Goal: Transaction & Acquisition: Purchase product/service

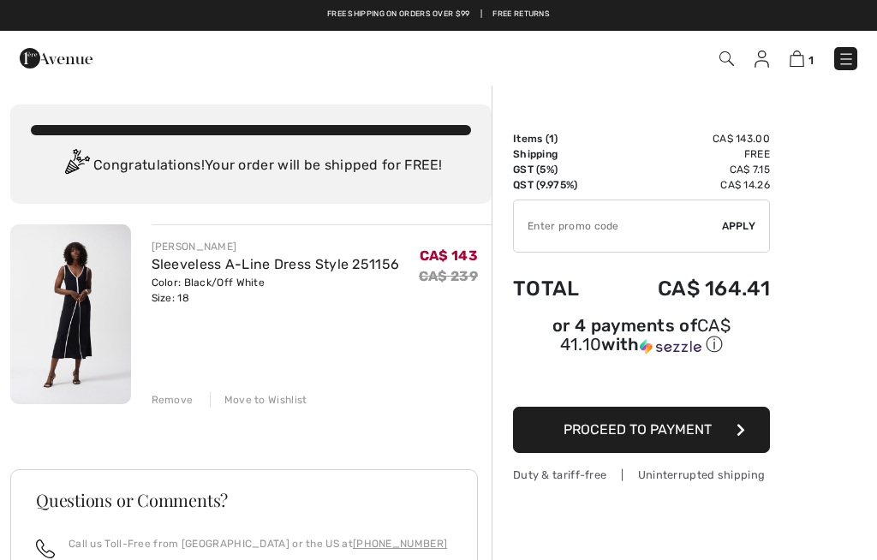
click at [198, 397] on div "Remove Move to Wishlist" at bounding box center [322, 398] width 341 height 19
click at [849, 63] on img at bounding box center [845, 59] width 17 height 17
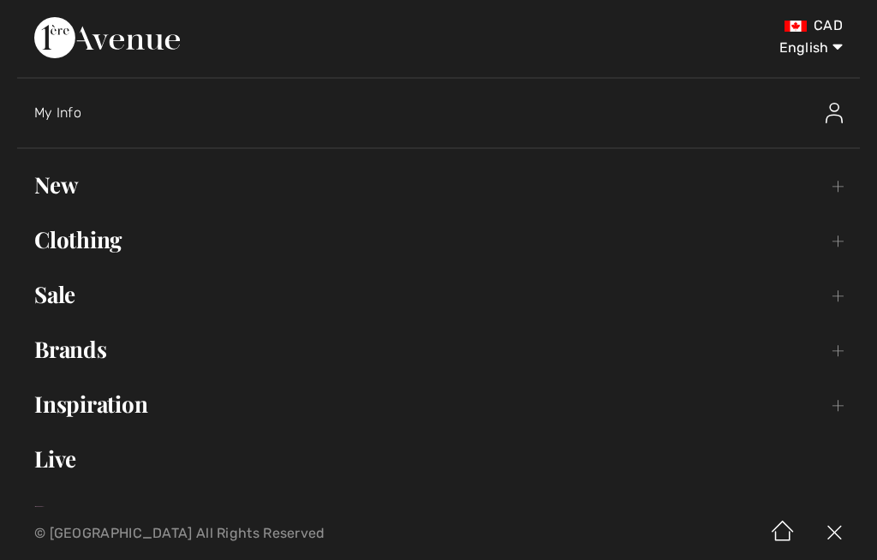
click at [826, 55] on select "English Français" at bounding box center [798, 44] width 89 height 51
select select "https://www.1ereavenue.com/fr/cart/"
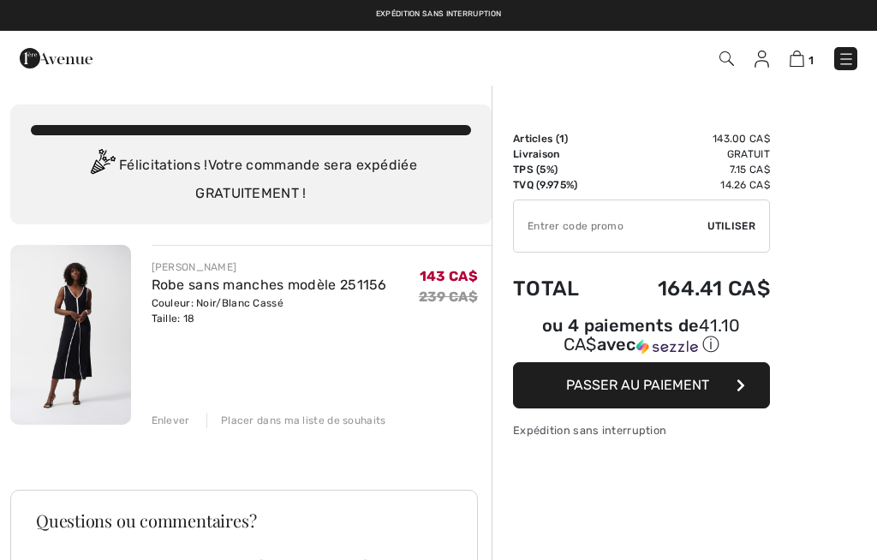
checkbox input "true"
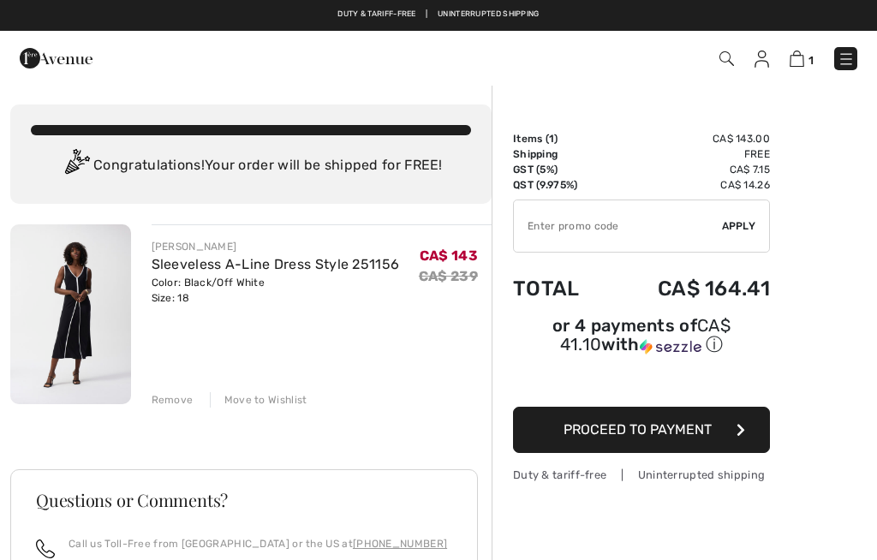
click at [848, 57] on img at bounding box center [845, 59] width 17 height 17
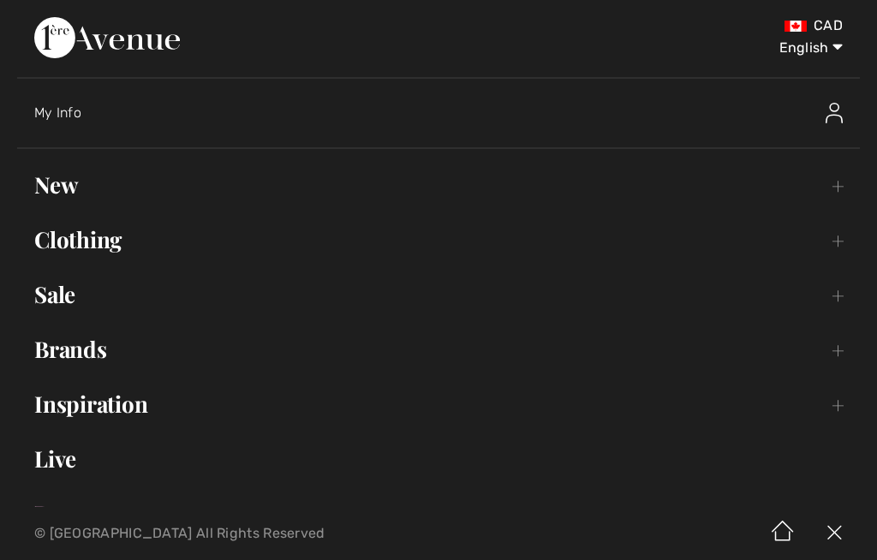
click at [834, 54] on select "English Français" at bounding box center [798, 44] width 89 height 51
select select "https://www.1ereavenue.com/fr/cart/"
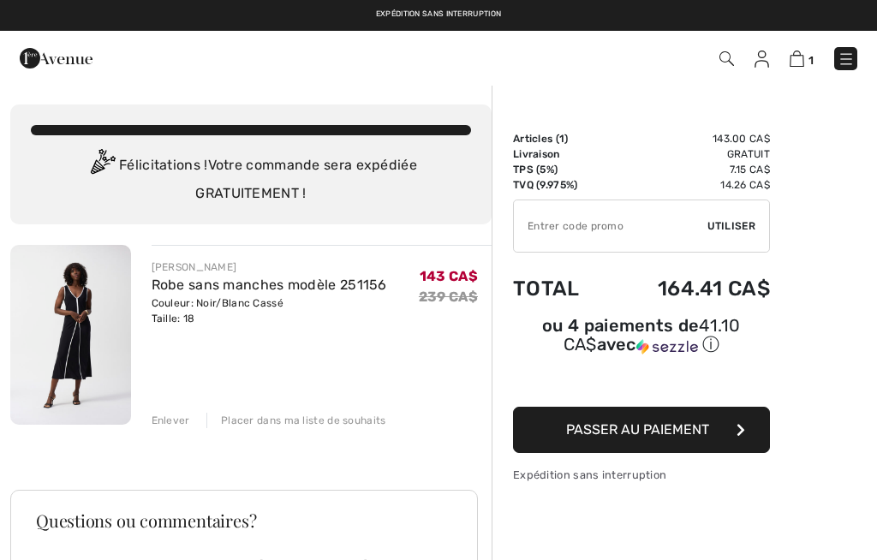
click at [852, 59] on img at bounding box center [845, 59] width 17 height 17
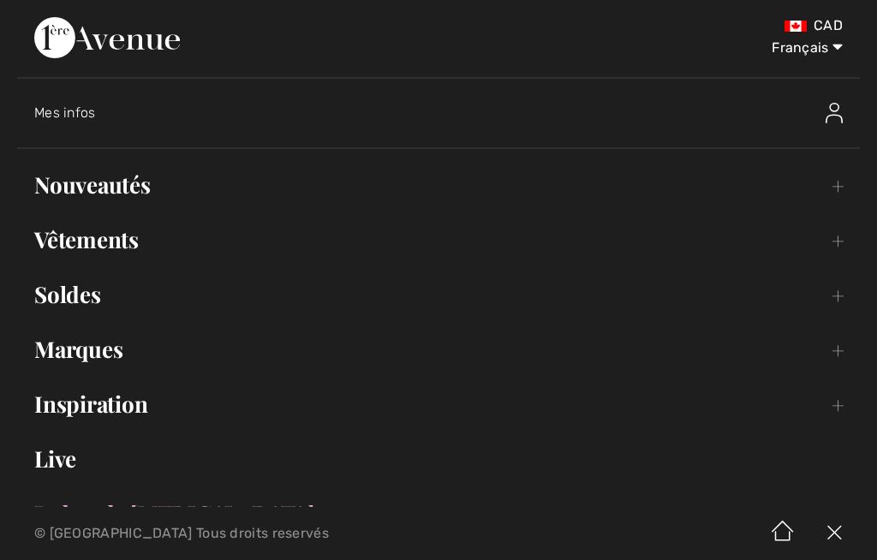
click at [126, 185] on link "Nouveautés Toggle submenu" at bounding box center [438, 185] width 843 height 38
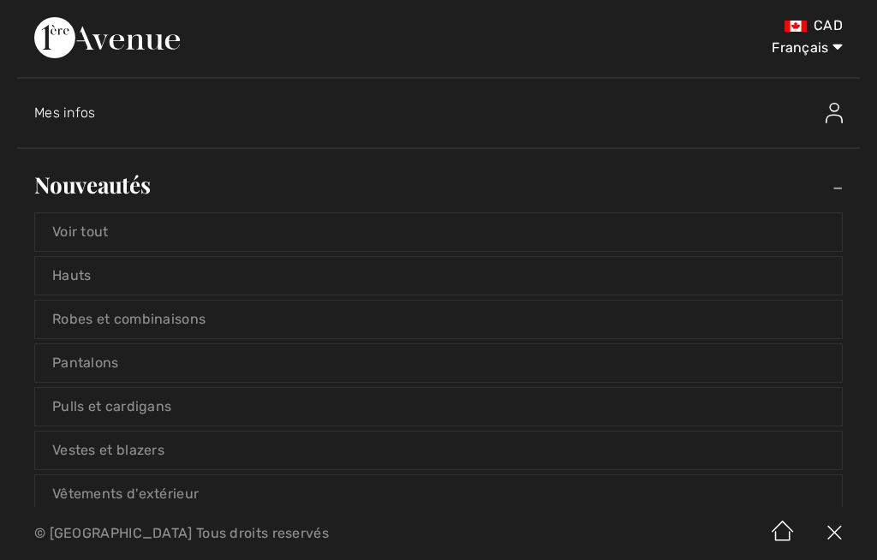
click at [113, 236] on link "Voir tout" at bounding box center [438, 232] width 807 height 38
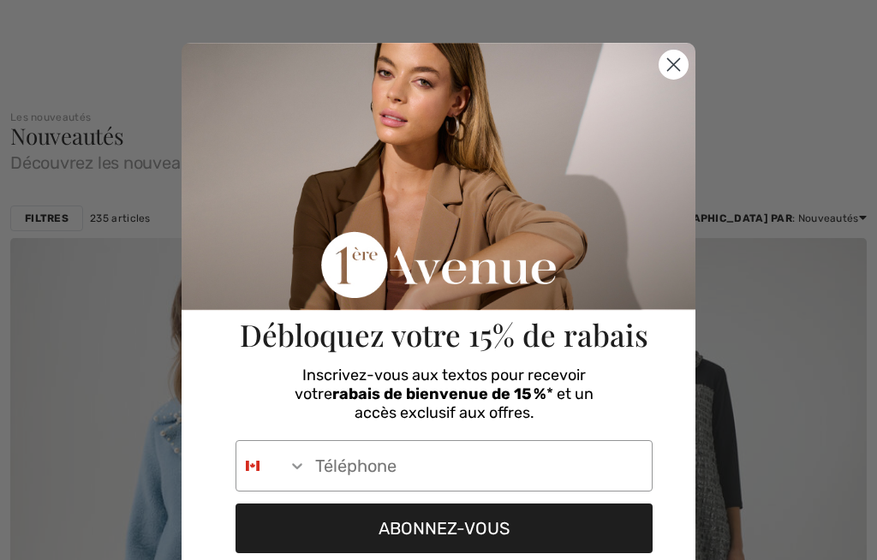
checkbox input "true"
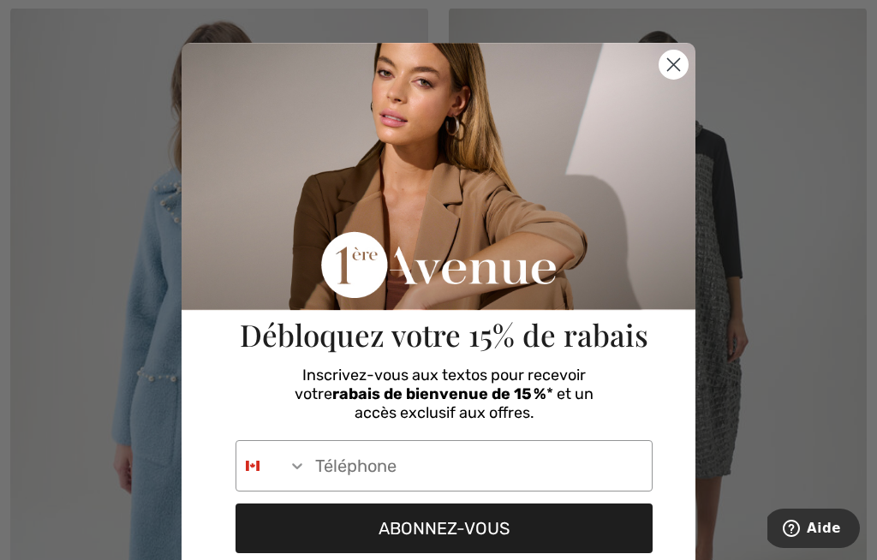
click at [683, 66] on circle "Close dialog" at bounding box center [673, 65] width 28 height 28
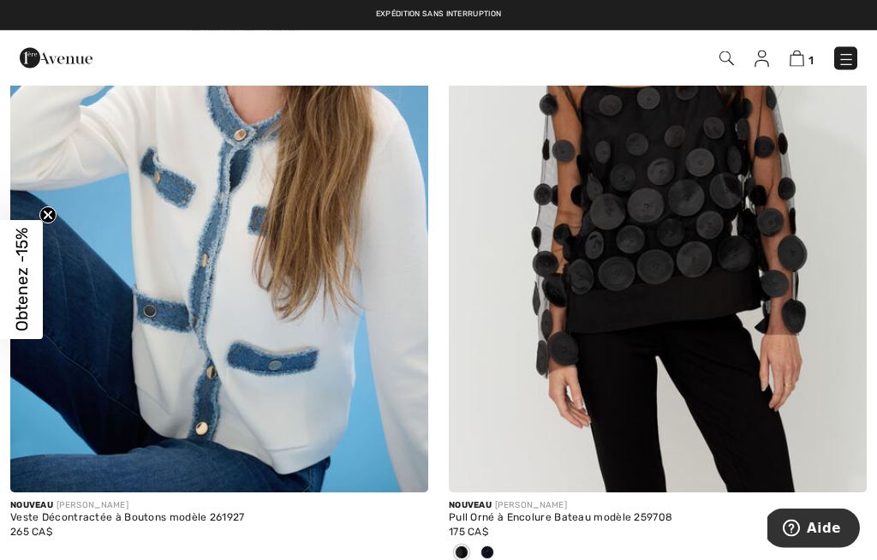
scroll to position [10527, 0]
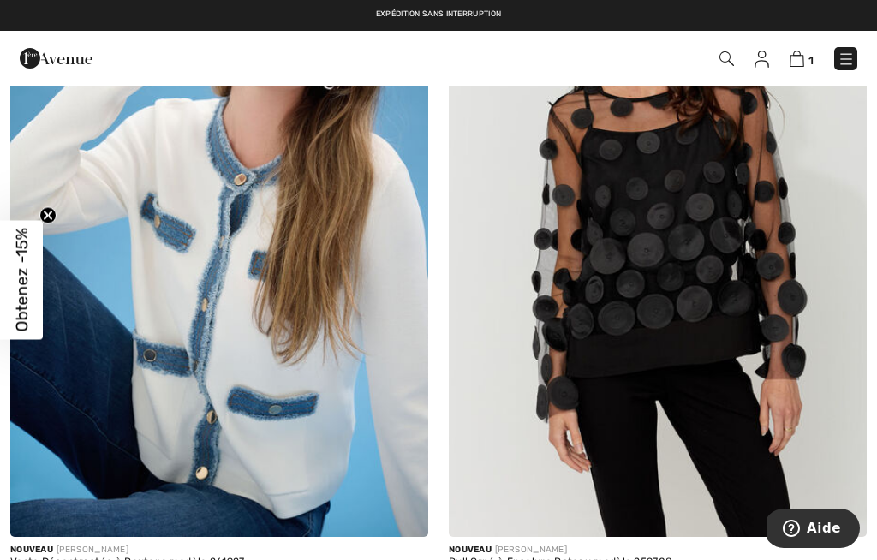
click at [759, 337] on img at bounding box center [658, 223] width 418 height 627
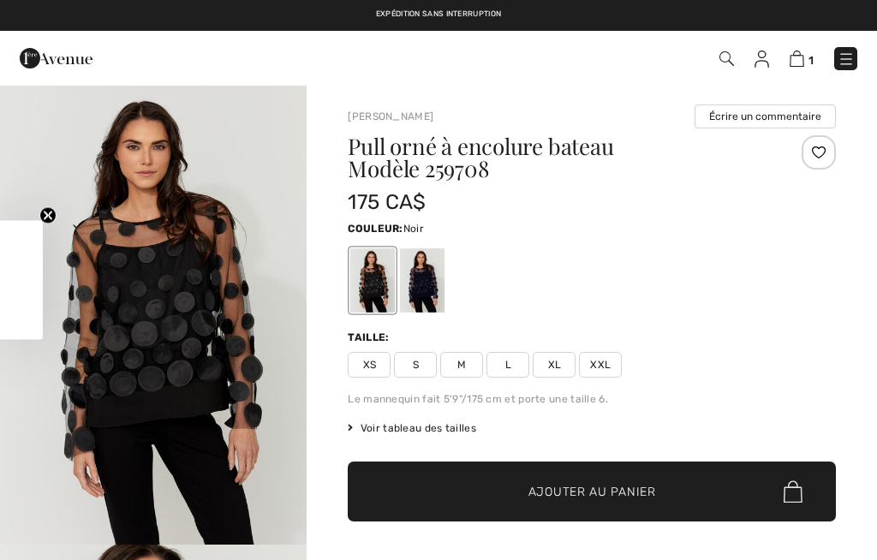
checkbox input "true"
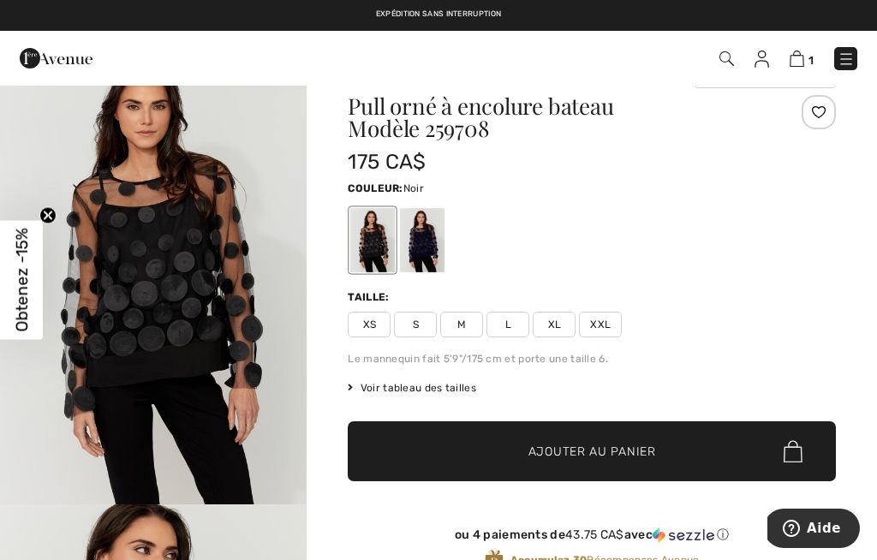
click at [435, 250] on div at bounding box center [422, 240] width 45 height 64
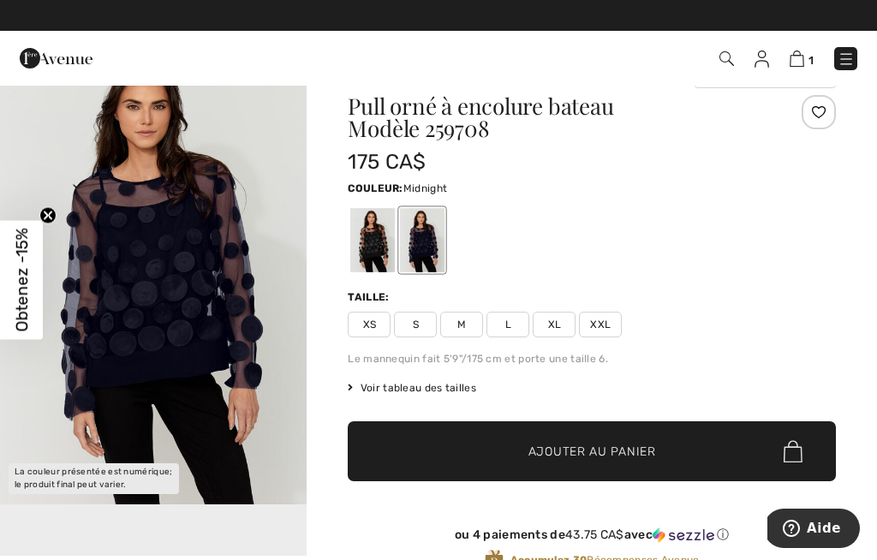
click at [379, 252] on div at bounding box center [372, 240] width 45 height 64
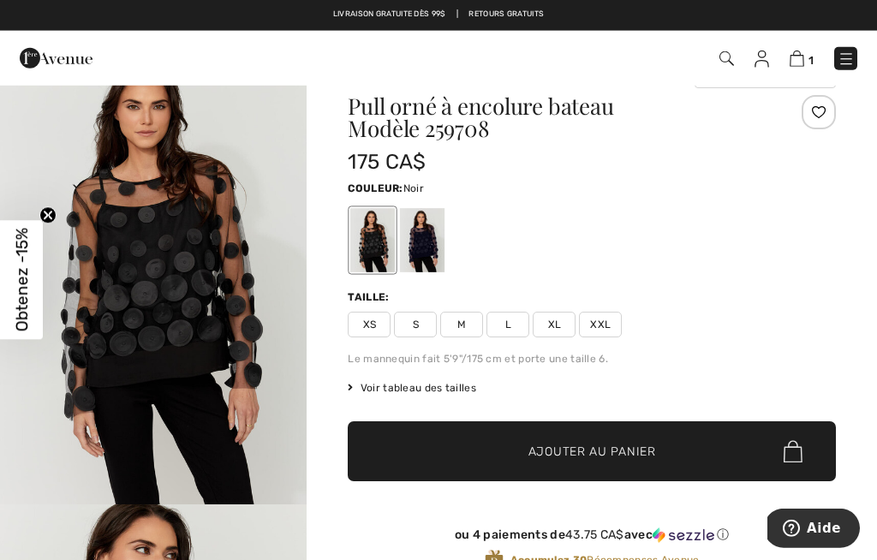
scroll to position [52, 0]
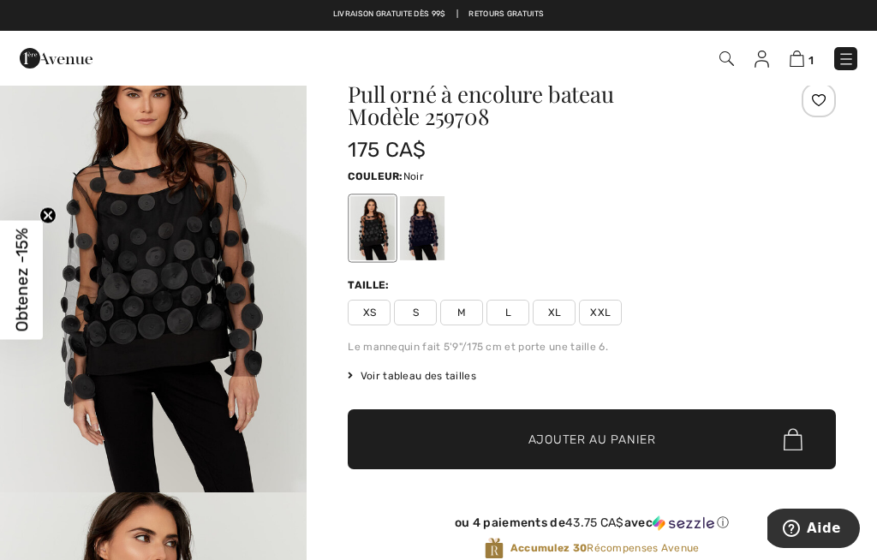
click at [436, 235] on div at bounding box center [422, 228] width 45 height 64
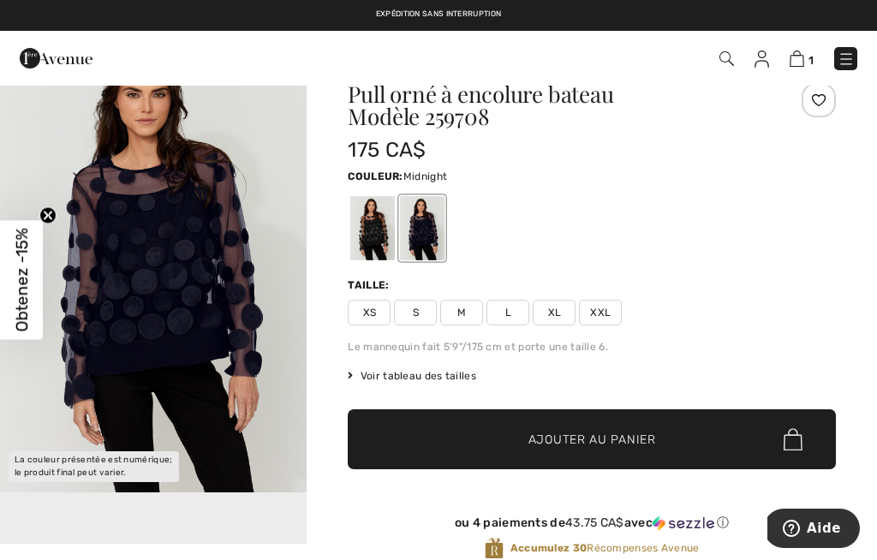
click at [384, 237] on div at bounding box center [372, 228] width 45 height 64
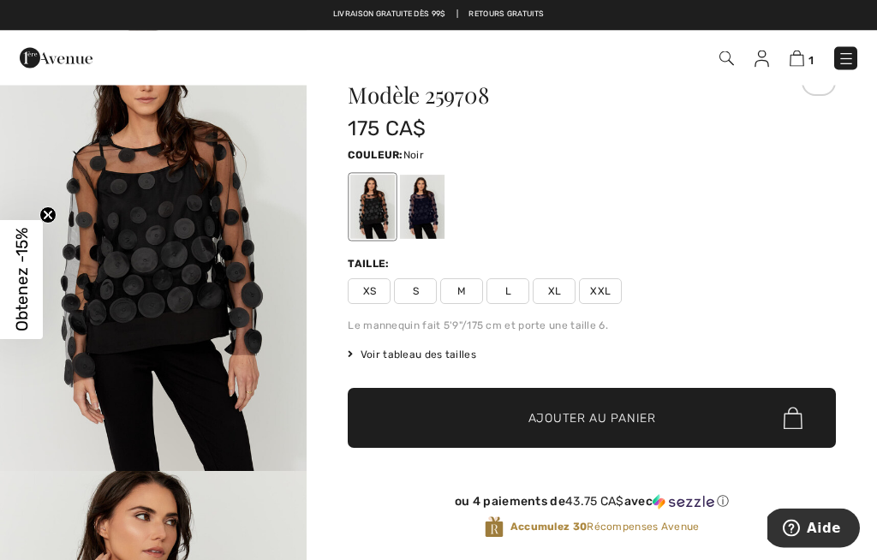
scroll to position [0, 0]
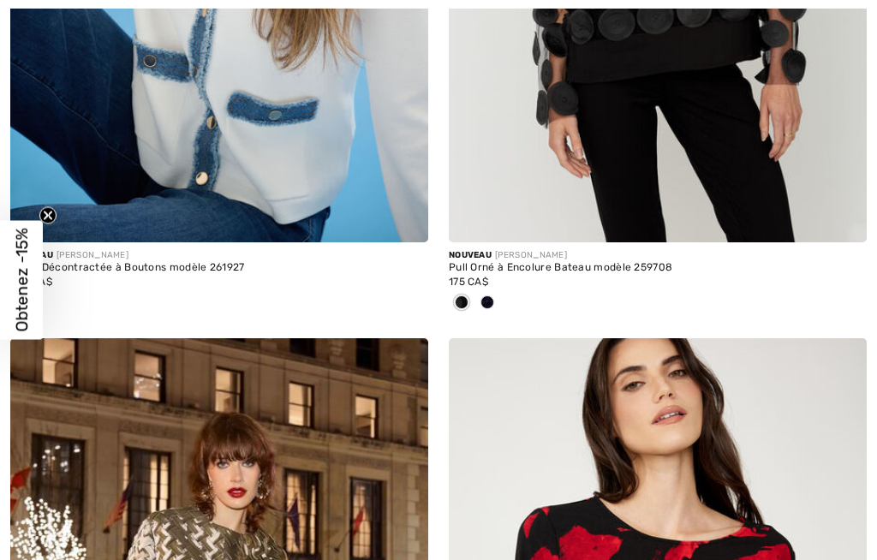
checkbox input "true"
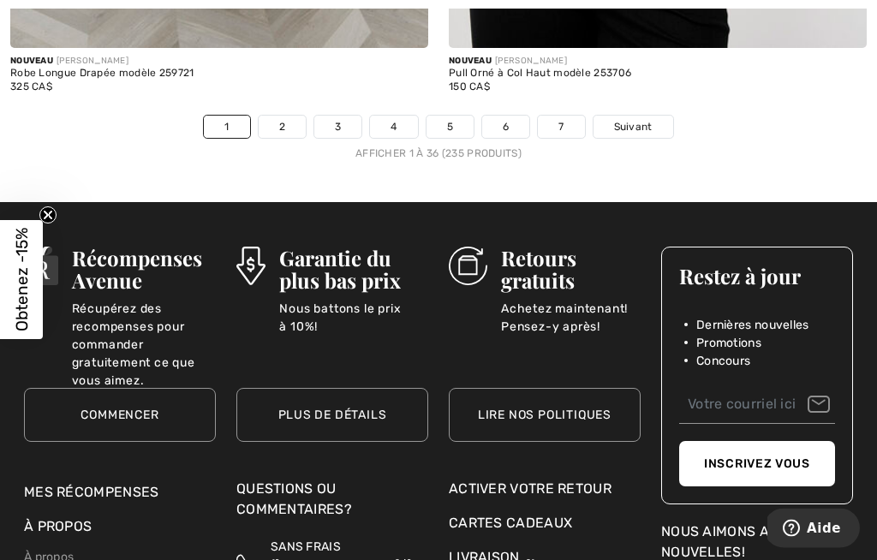
scroll to position [13184, 0]
click at [283, 116] on link "2" at bounding box center [282, 127] width 47 height 22
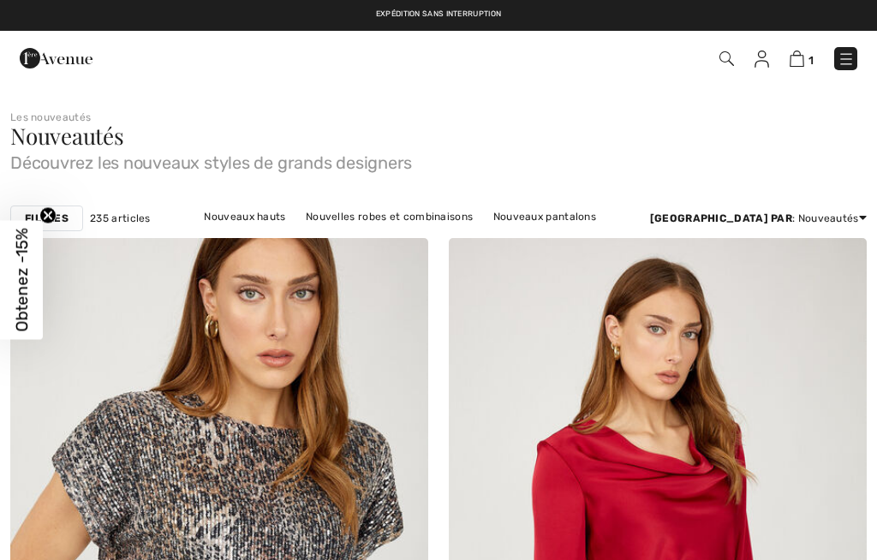
checkbox input "true"
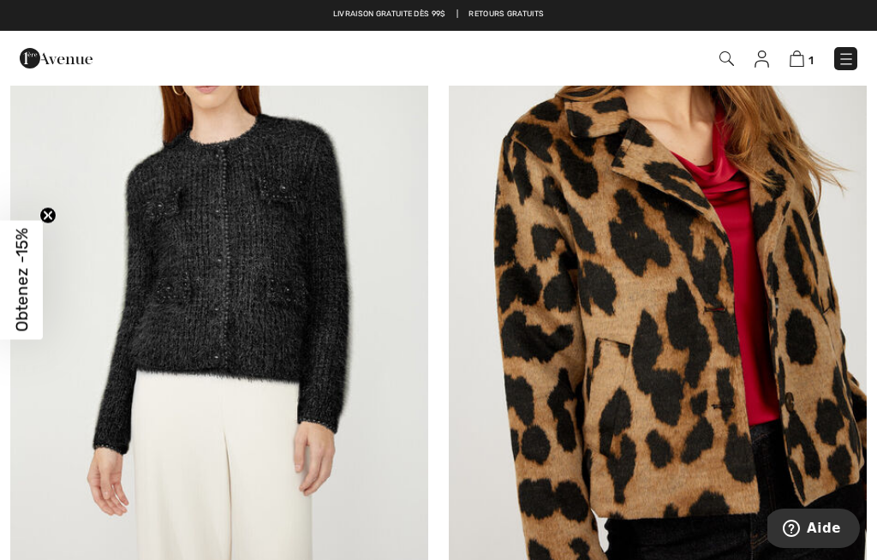
scroll to position [8260, 0]
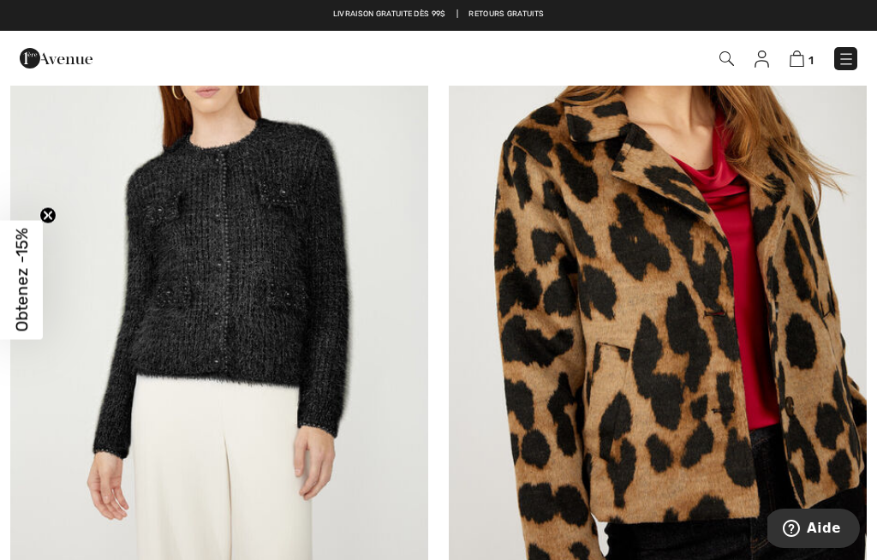
click at [796, 389] on img at bounding box center [658, 267] width 418 height 627
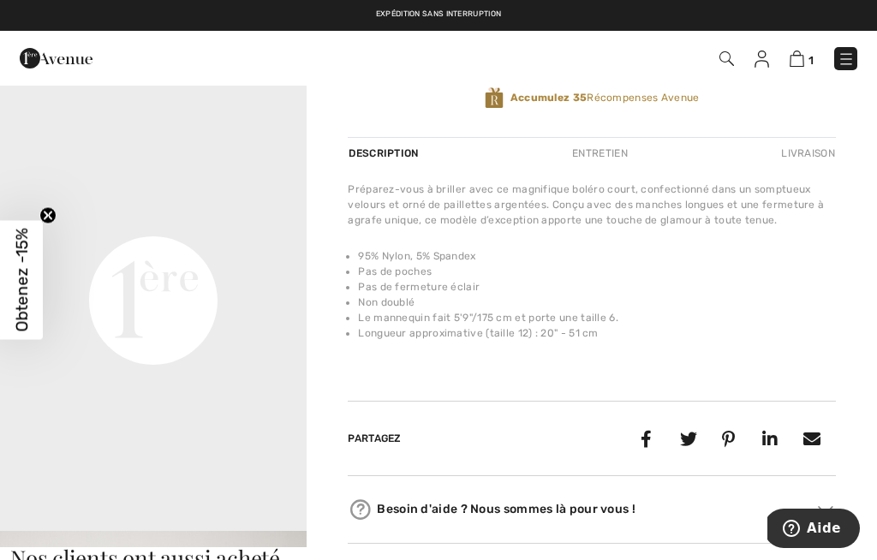
scroll to position [435, 0]
click at [222, 220] on video "Your browser does not support the video tag." at bounding box center [153, 143] width 307 height 153
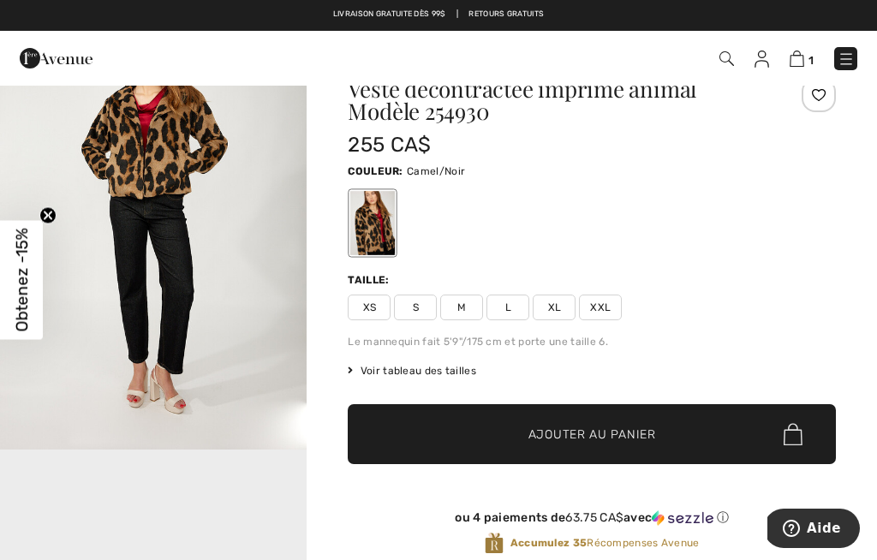
scroll to position [56, 0]
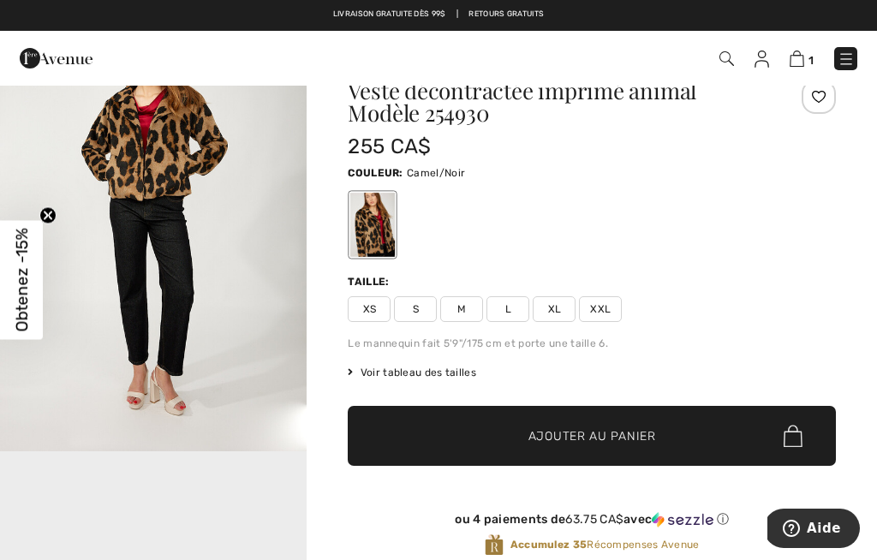
click at [473, 378] on span "Voir tableau des tailles" at bounding box center [412, 372] width 128 height 15
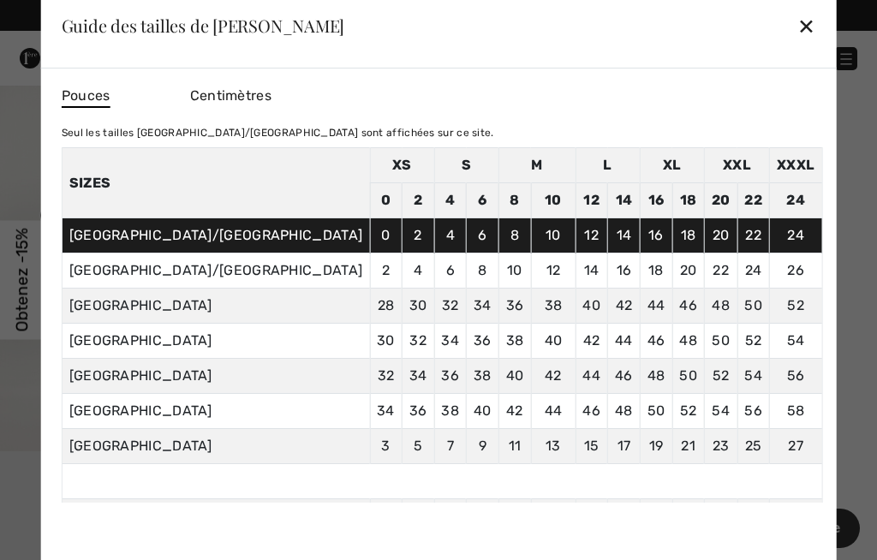
click at [797, 44] on div "✕" at bounding box center [806, 26] width 18 height 36
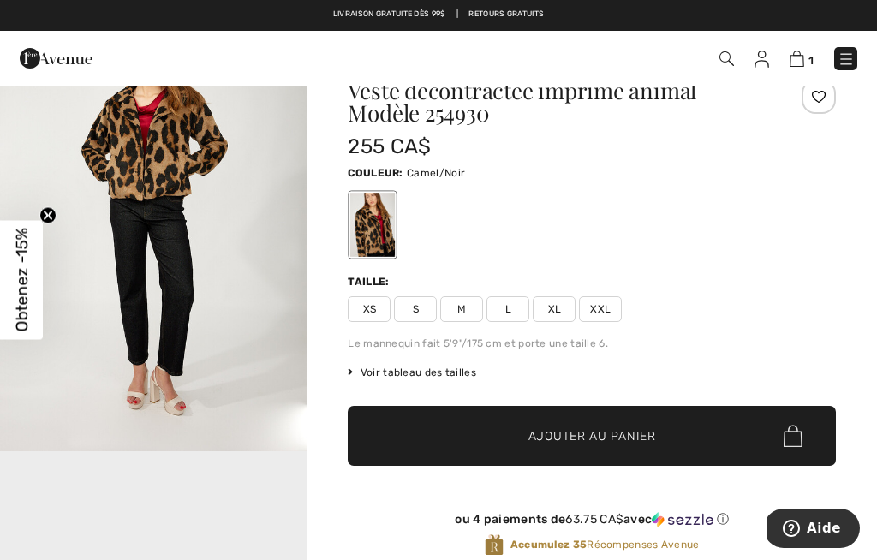
click at [610, 311] on span "XXL" at bounding box center [600, 309] width 43 height 26
click at [736, 440] on span "✔ Ajouté au panier Ajouter au panier" at bounding box center [592, 436] width 488 height 60
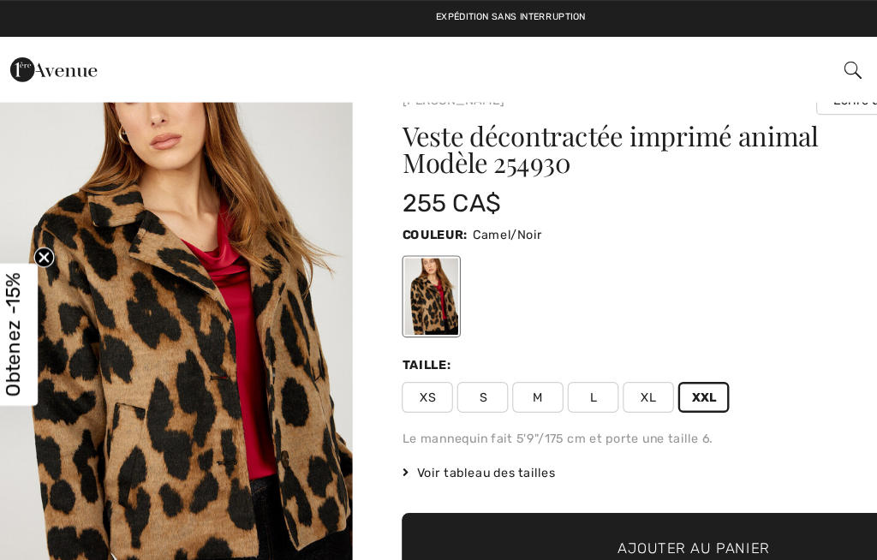
scroll to position [0, 0]
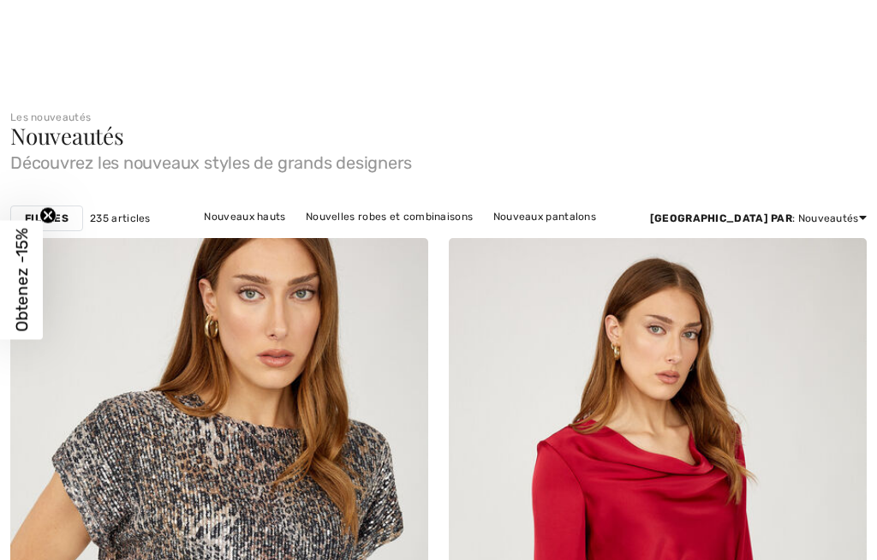
checkbox input "true"
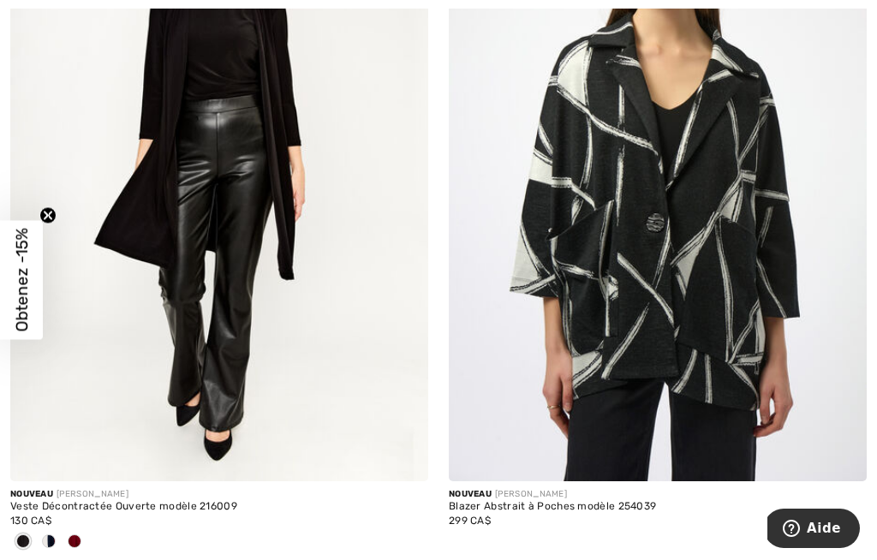
scroll to position [11383, 0]
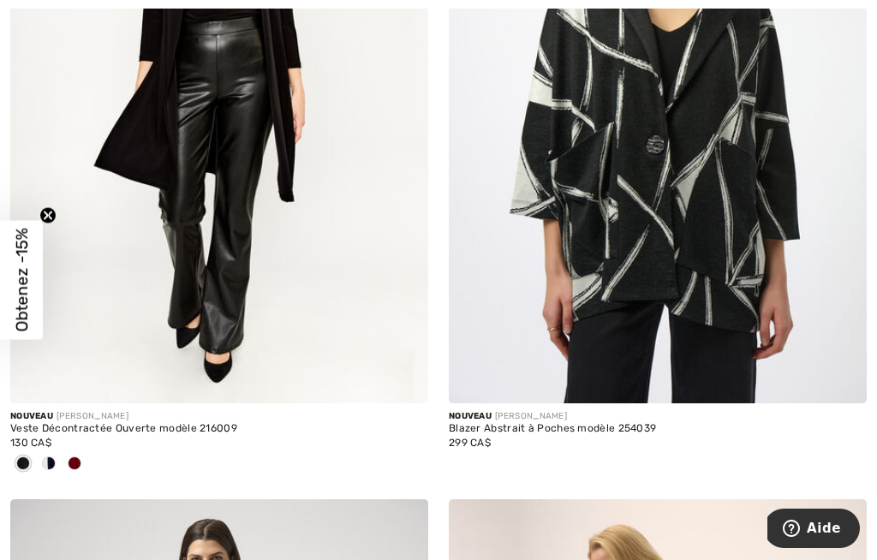
click at [86, 450] on div at bounding box center [75, 464] width 26 height 28
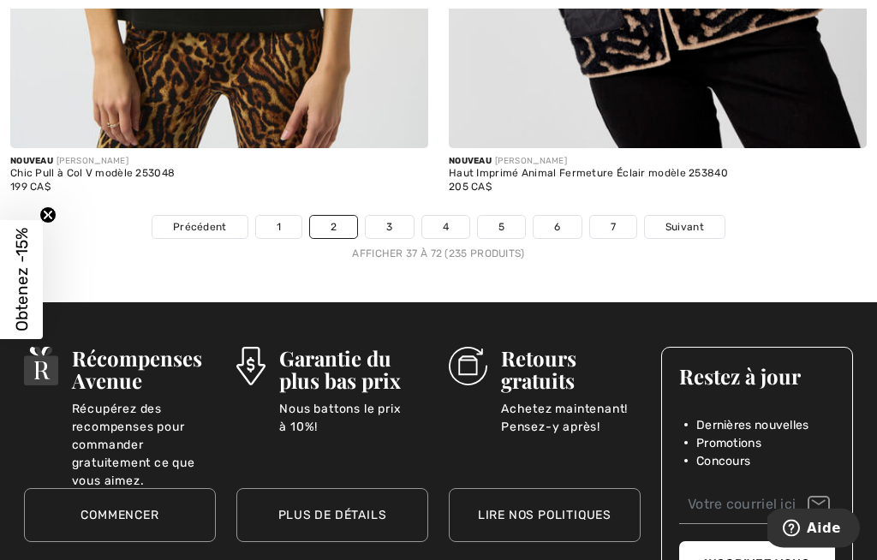
scroll to position [13056, 0]
click at [396, 224] on link "3" at bounding box center [389, 227] width 47 height 22
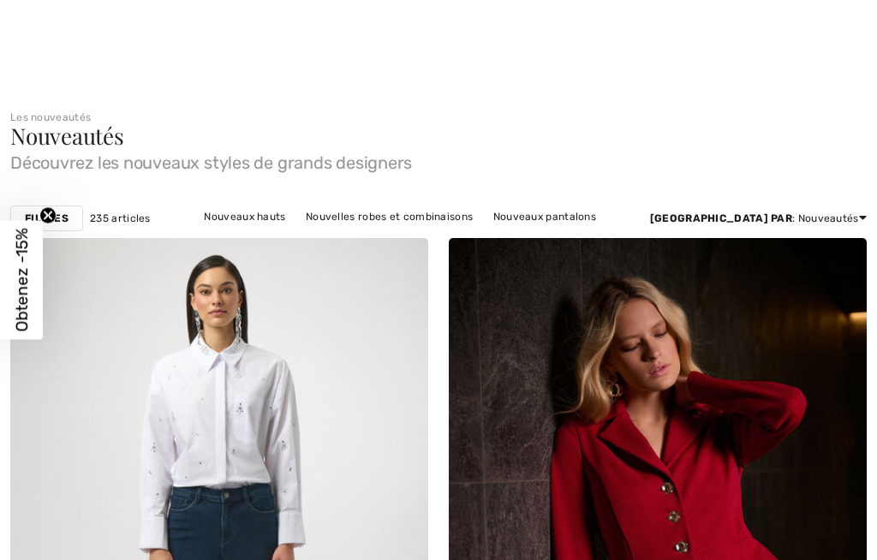
checkbox input "true"
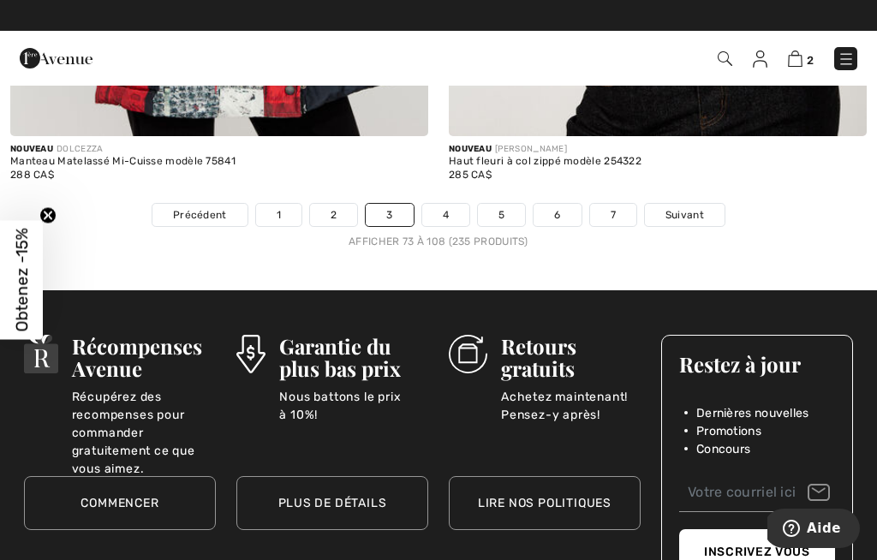
scroll to position [13043, 0]
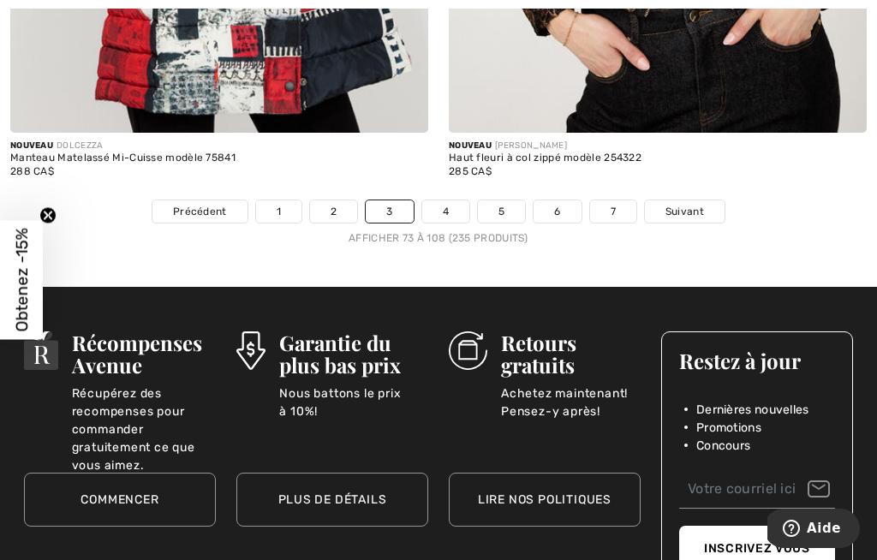
click at [450, 200] on link "4" at bounding box center [445, 211] width 47 height 22
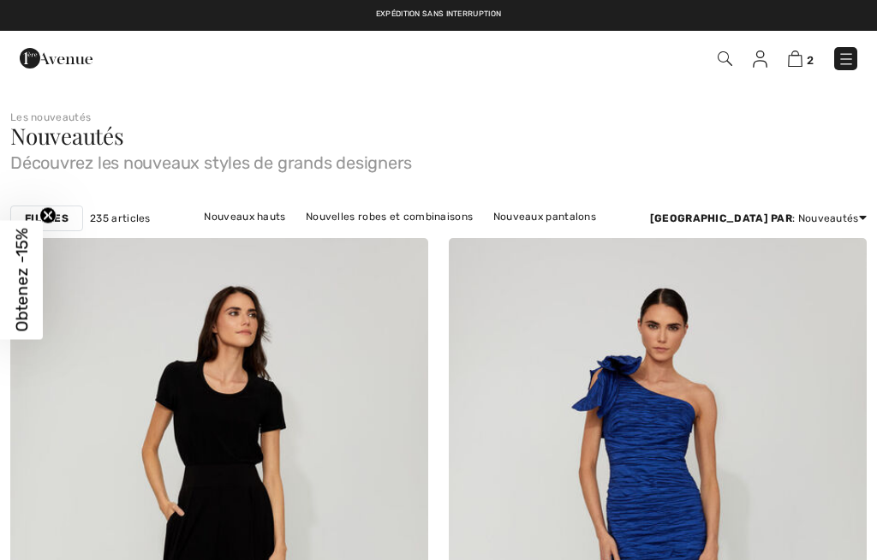
checkbox input "true"
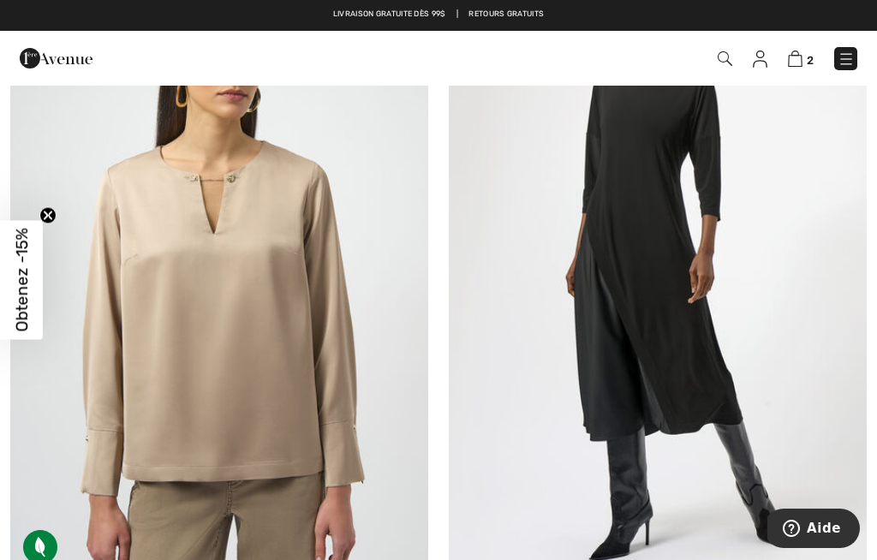
scroll to position [11877, 0]
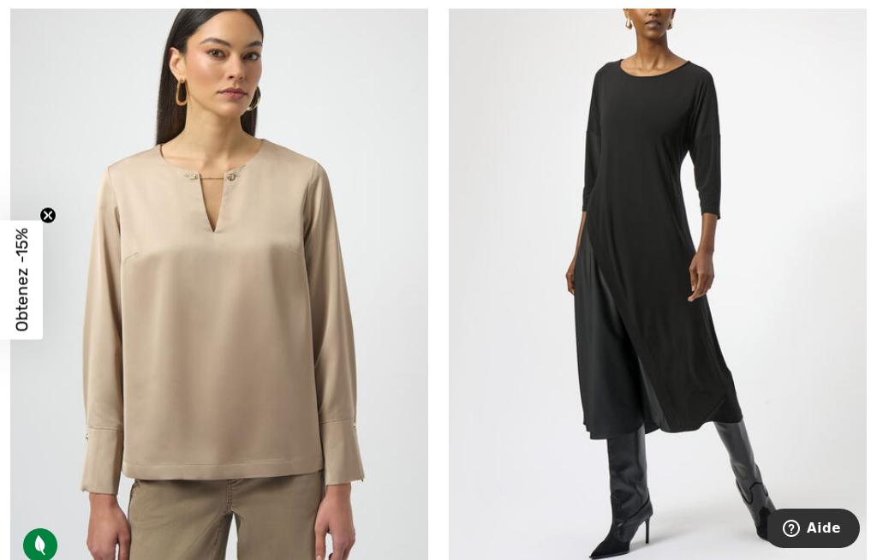
click at [681, 338] on img at bounding box center [658, 262] width 418 height 627
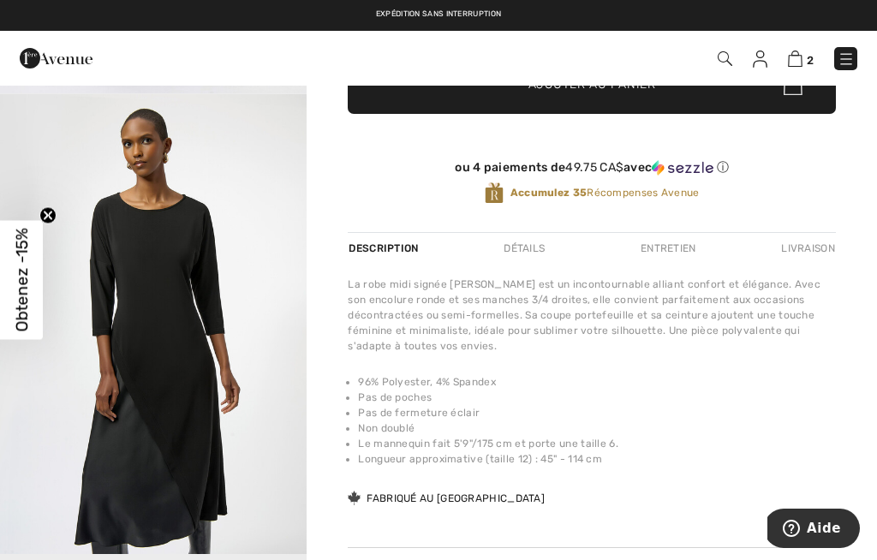
click at [179, 407] on img "2 / 4" at bounding box center [153, 324] width 307 height 460
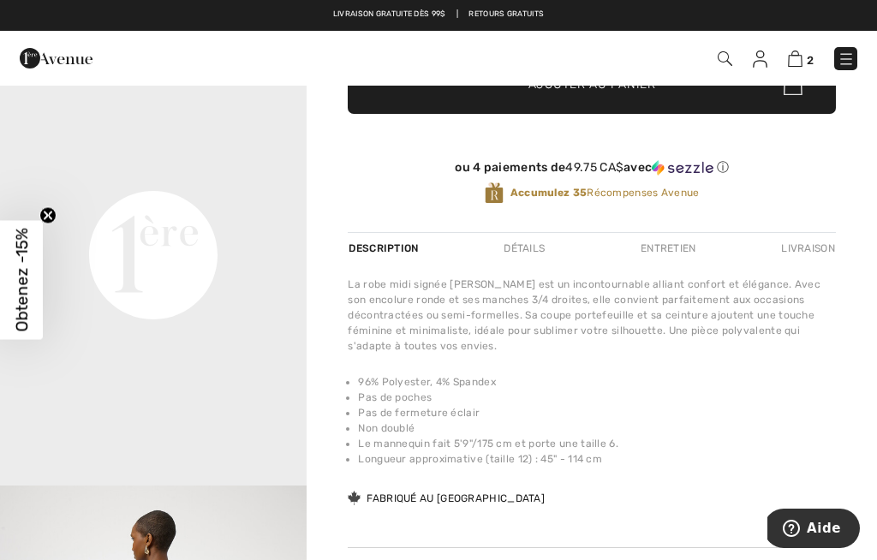
scroll to position [526, 0]
click at [235, 182] on video "Your browser does not support the video tag." at bounding box center [153, 104] width 307 height 153
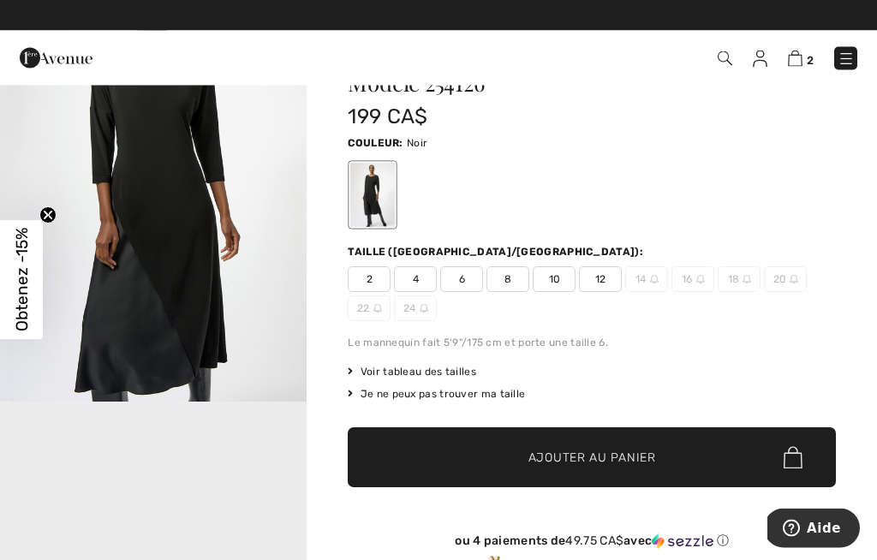
scroll to position [77, 0]
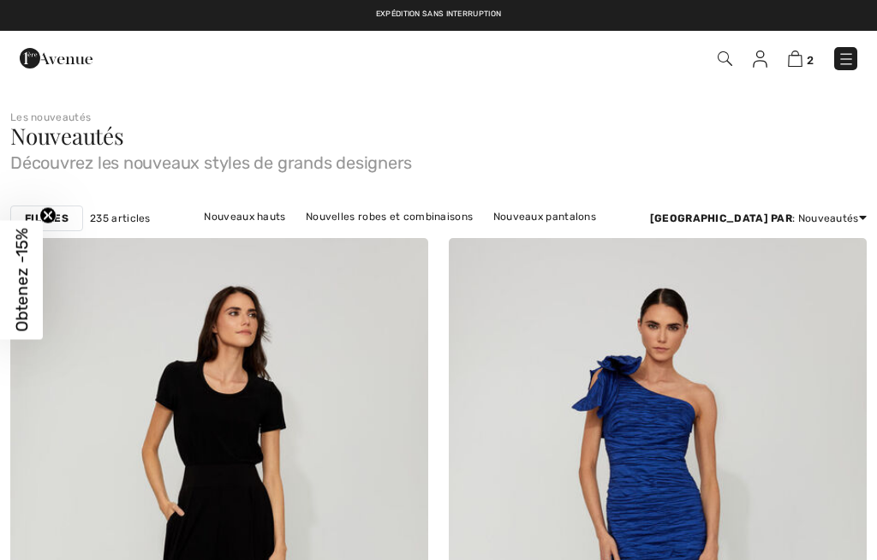
checkbox input "true"
